Goal: Task Accomplishment & Management: Use online tool/utility

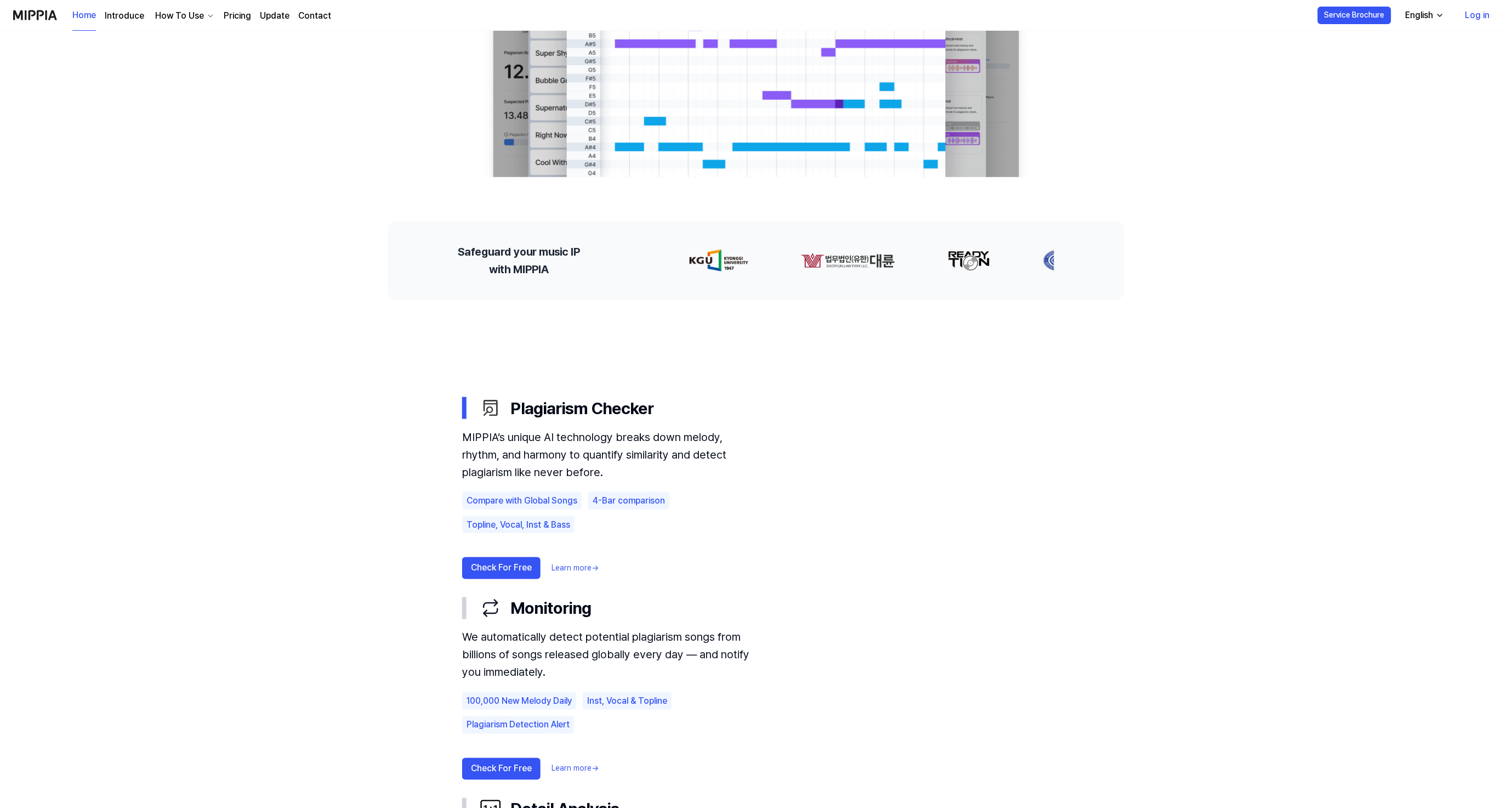
scroll to position [146, 0]
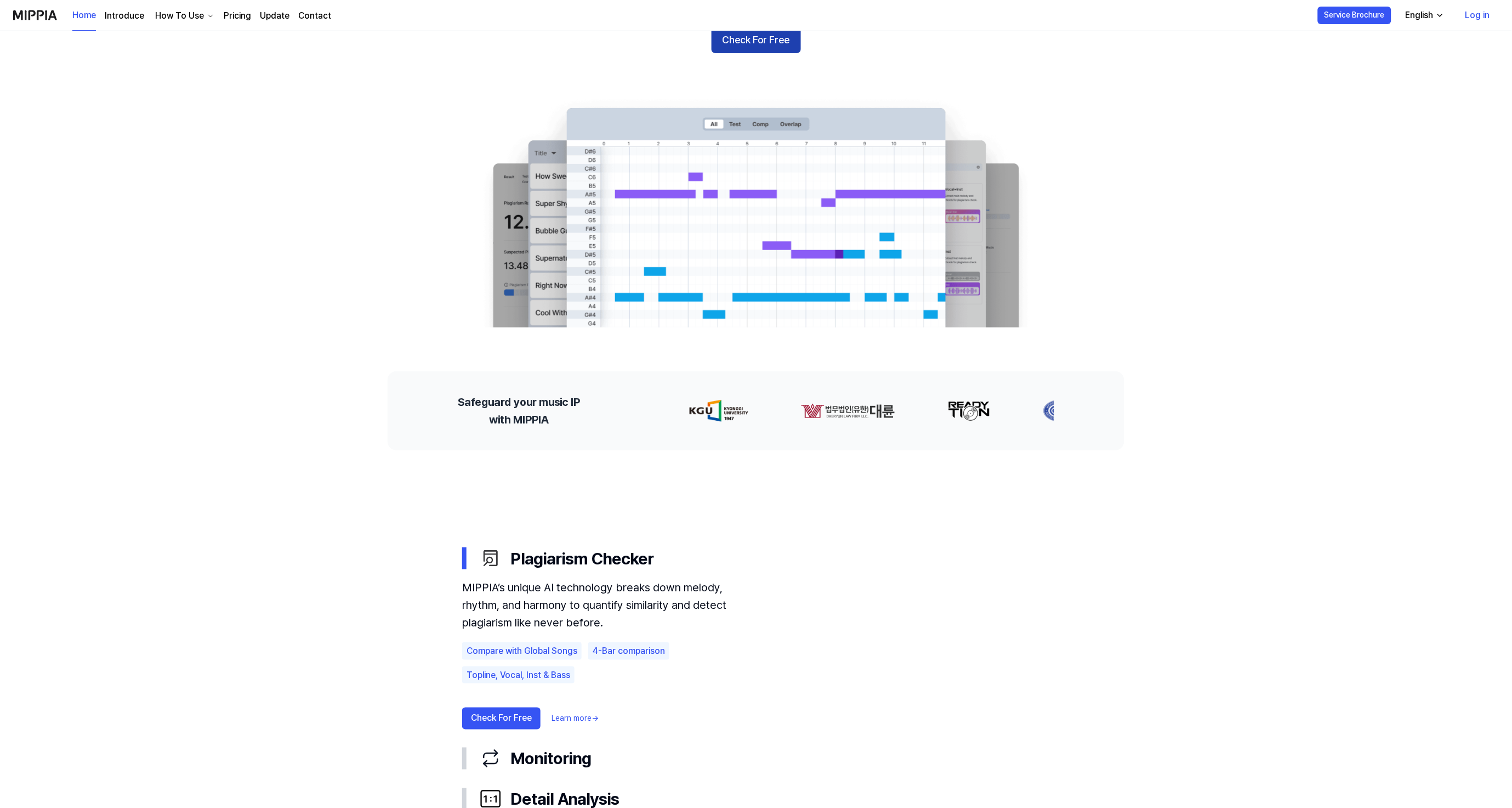
click at [764, 47] on button "Check For Free" at bounding box center [756, 40] width 89 height 26
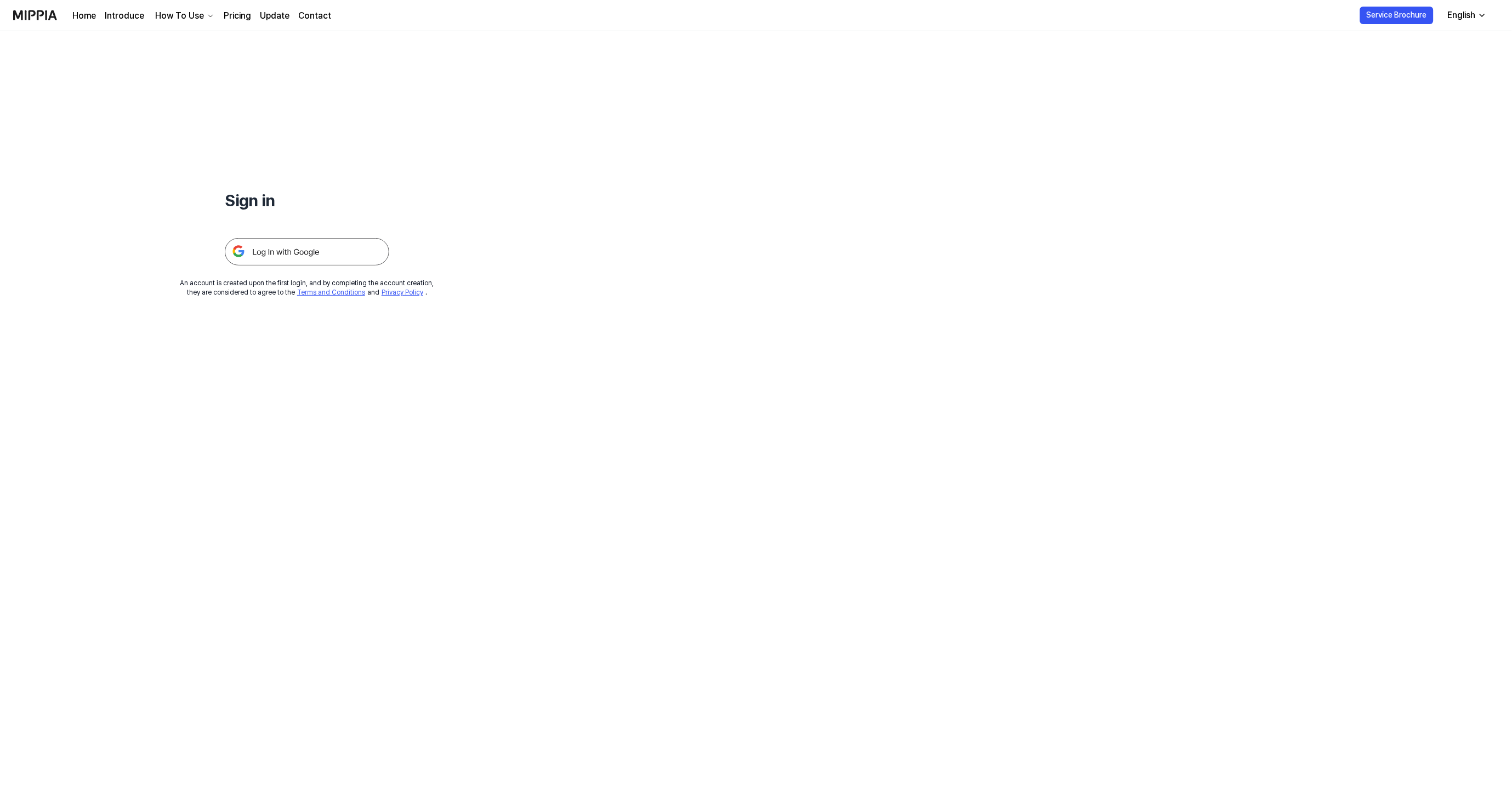
click at [356, 256] on img at bounding box center [307, 252] width 164 height 27
